Goal: Navigation & Orientation: Find specific page/section

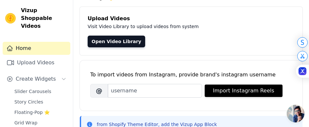
scroll to position [33, 0]
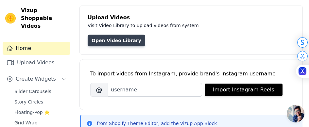
click at [118, 39] on link "Open Video Library" at bounding box center [117, 41] width 58 height 12
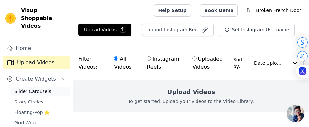
click at [39, 88] on span "Slider Carousels" at bounding box center [32, 91] width 37 height 7
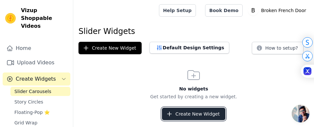
click at [181, 111] on button "Create New Widget" at bounding box center [193, 114] width 63 height 12
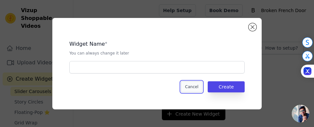
click at [202, 86] on button "Cancel" at bounding box center [192, 87] width 22 height 11
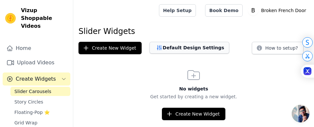
click at [188, 47] on button "Default Design Settings" at bounding box center [190, 48] width 80 height 12
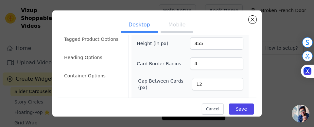
scroll to position [40, 0]
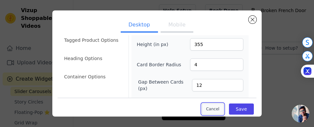
click at [212, 106] on button "Cancel" at bounding box center [213, 109] width 22 height 11
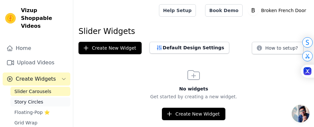
click at [37, 99] on span "Story Circles" at bounding box center [28, 102] width 29 height 7
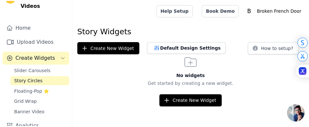
scroll to position [23, 0]
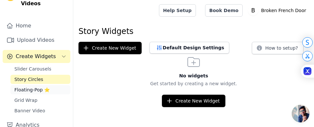
click at [35, 87] on span "Floating-Pop ⭐" at bounding box center [31, 90] width 35 height 7
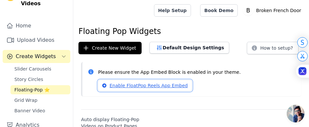
click at [107, 86] on link "Enable FloatPop Reels App Embed" at bounding box center [145, 85] width 94 height 11
